Goal: Transaction & Acquisition: Purchase product/service

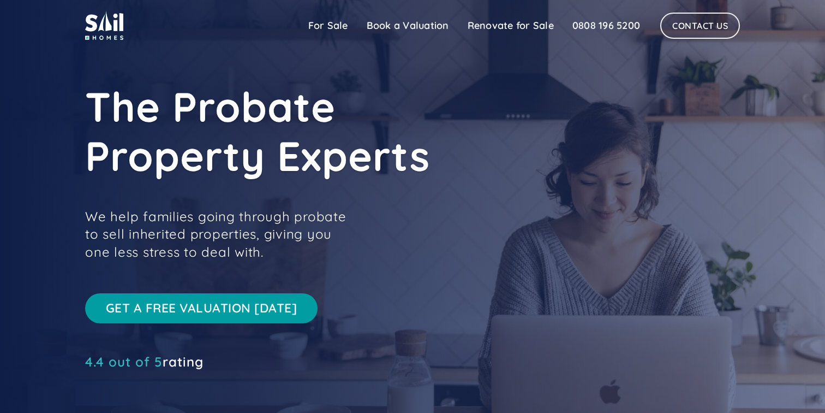
click at [344, 114] on h1 "The Probate Property Experts" at bounding box center [330, 131] width 491 height 98
click at [324, 26] on link "For Sale" at bounding box center [328, 26] width 58 height 22
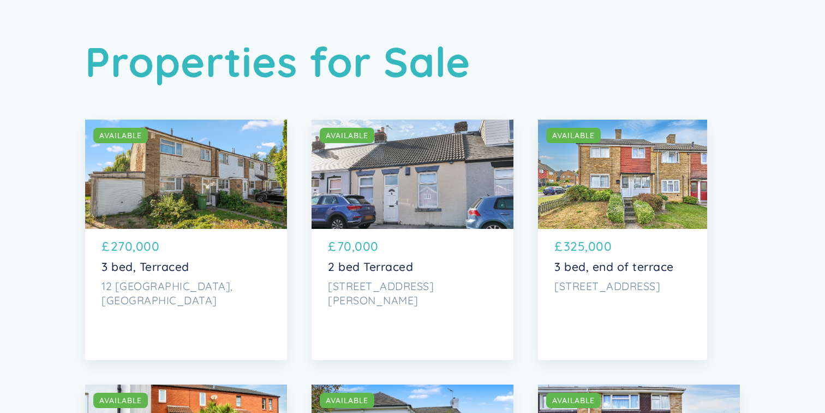
scroll to position [57, 0]
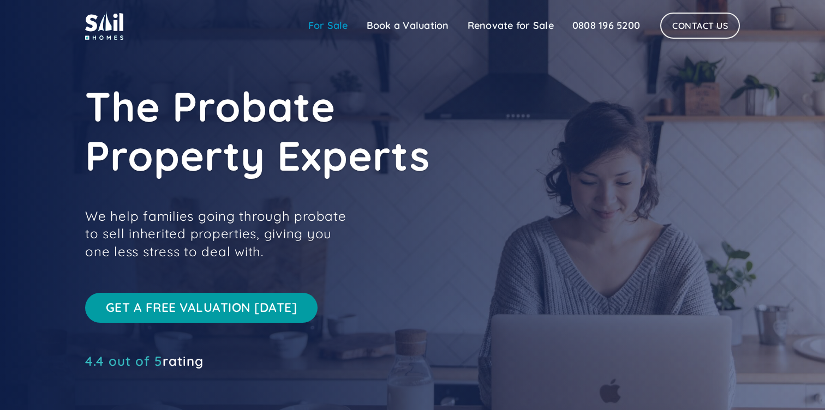
click at [301, 32] on link "For Sale" at bounding box center [328, 26] width 58 height 22
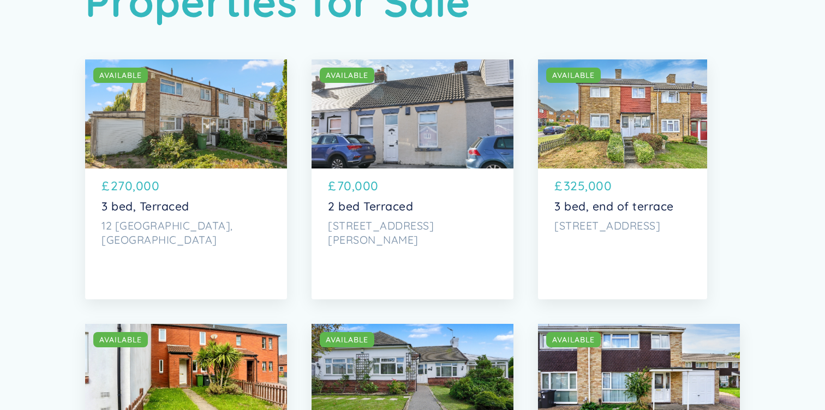
scroll to position [118, 0]
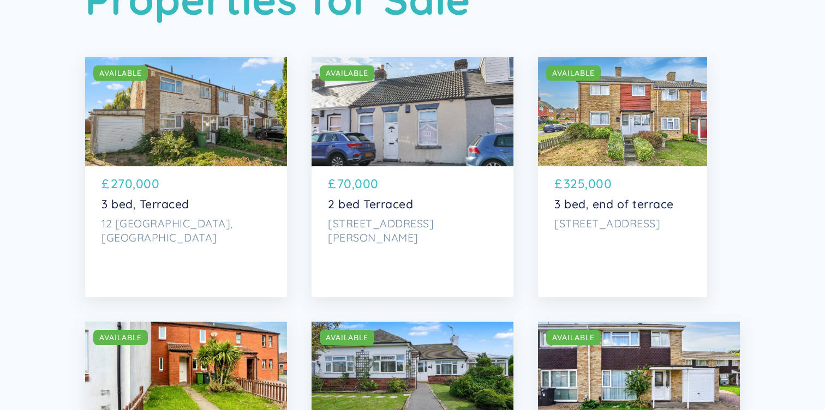
click at [378, 152] on div "SOLD AVAILABLE" at bounding box center [413, 111] width 202 height 109
